Goal: Transaction & Acquisition: Purchase product/service

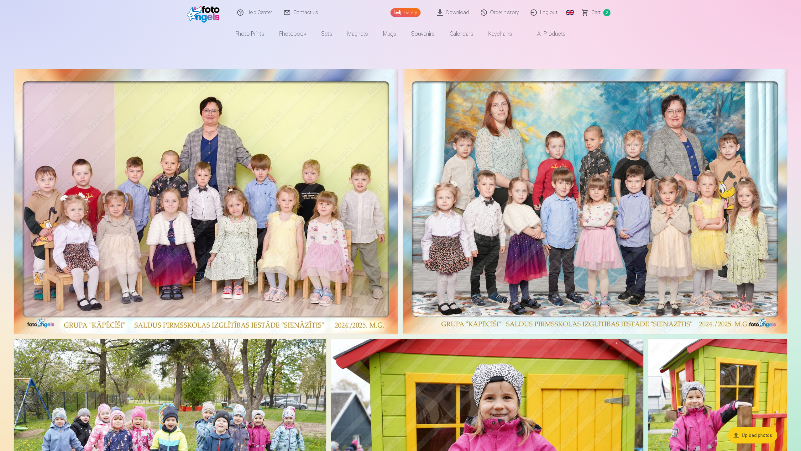
click at [591, 12] on link "Сart 2" at bounding box center [596, 12] width 40 height 25
click at [595, 13] on span "Сart" at bounding box center [596, 13] width 9 height 8
